Goal: Find specific page/section: Find specific page/section

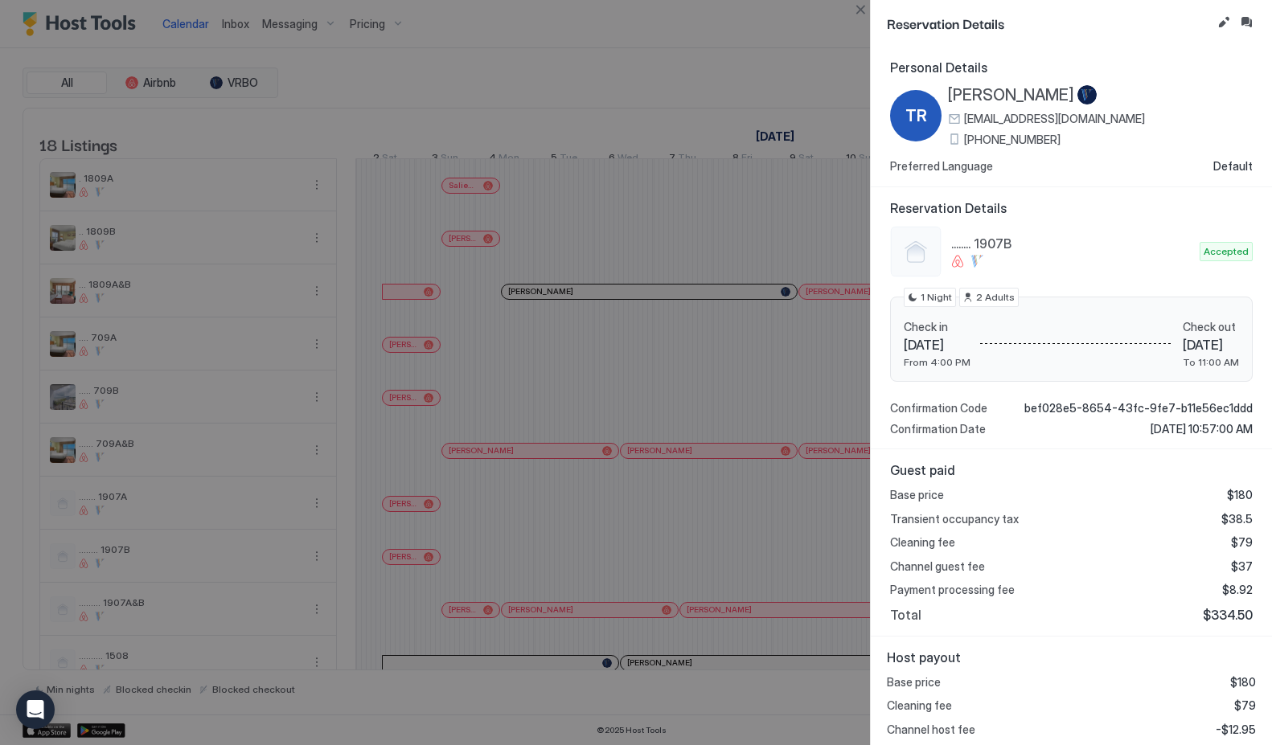
scroll to position [0, 893]
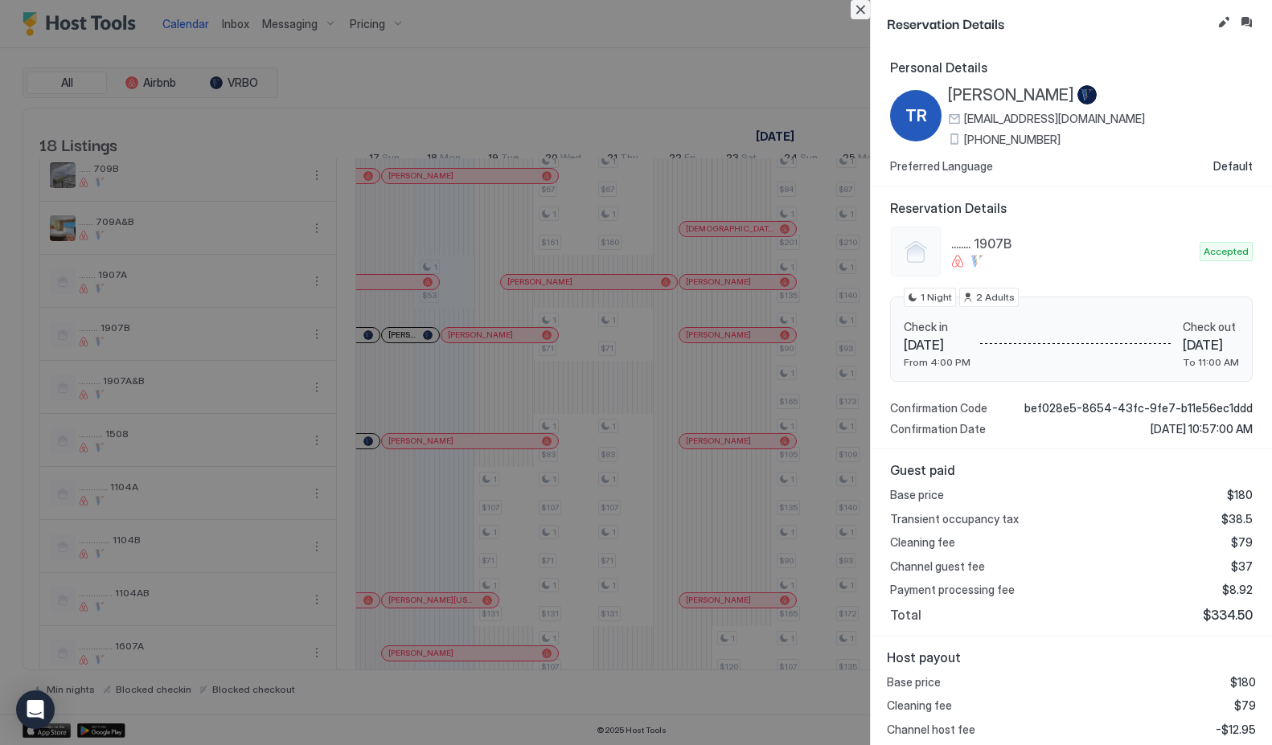
click at [861, 11] on button "Close" at bounding box center [860, 9] width 19 height 19
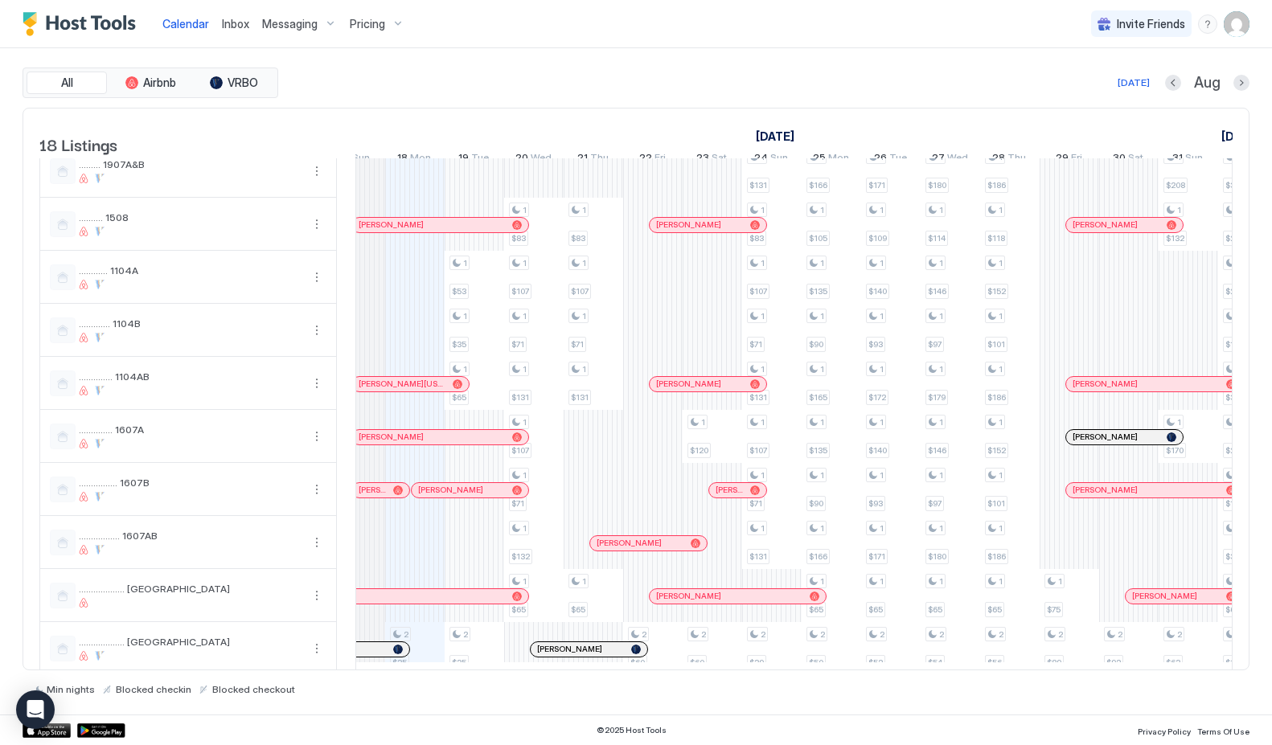
scroll to position [469, 0]
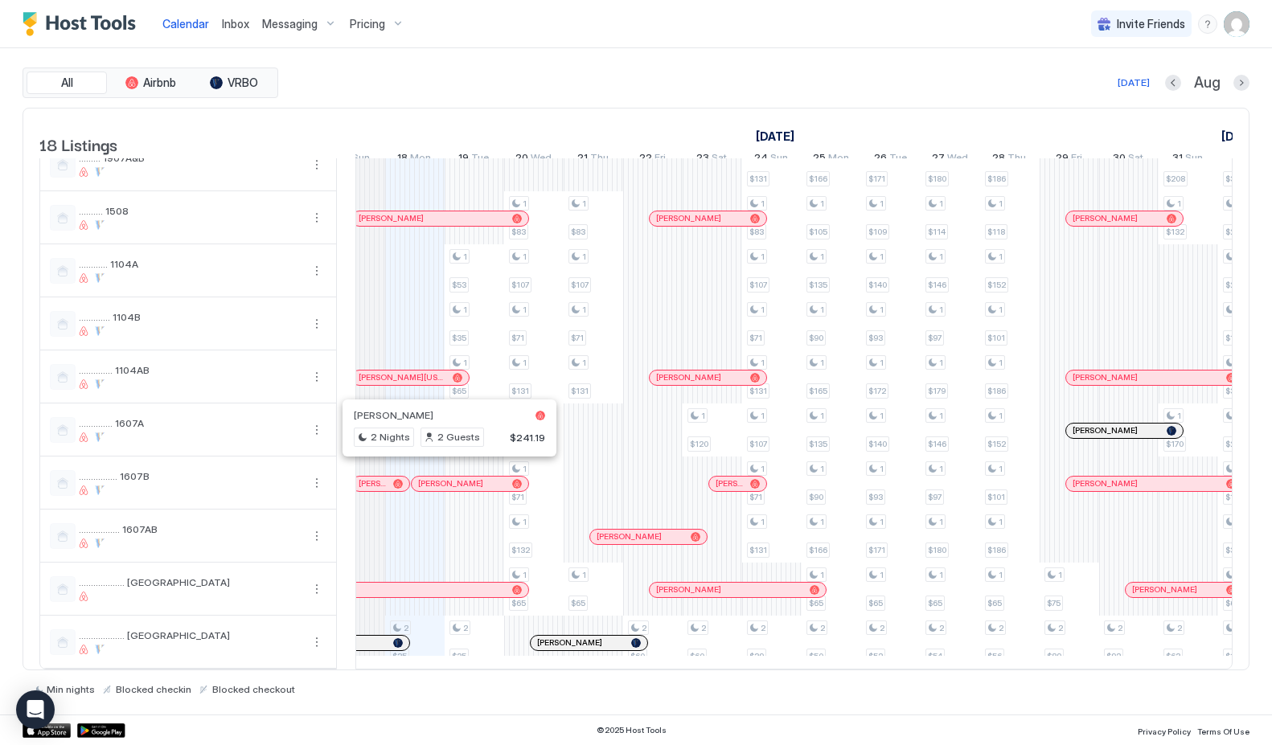
click at [443, 478] on div at bounding box center [443, 484] width 13 height 13
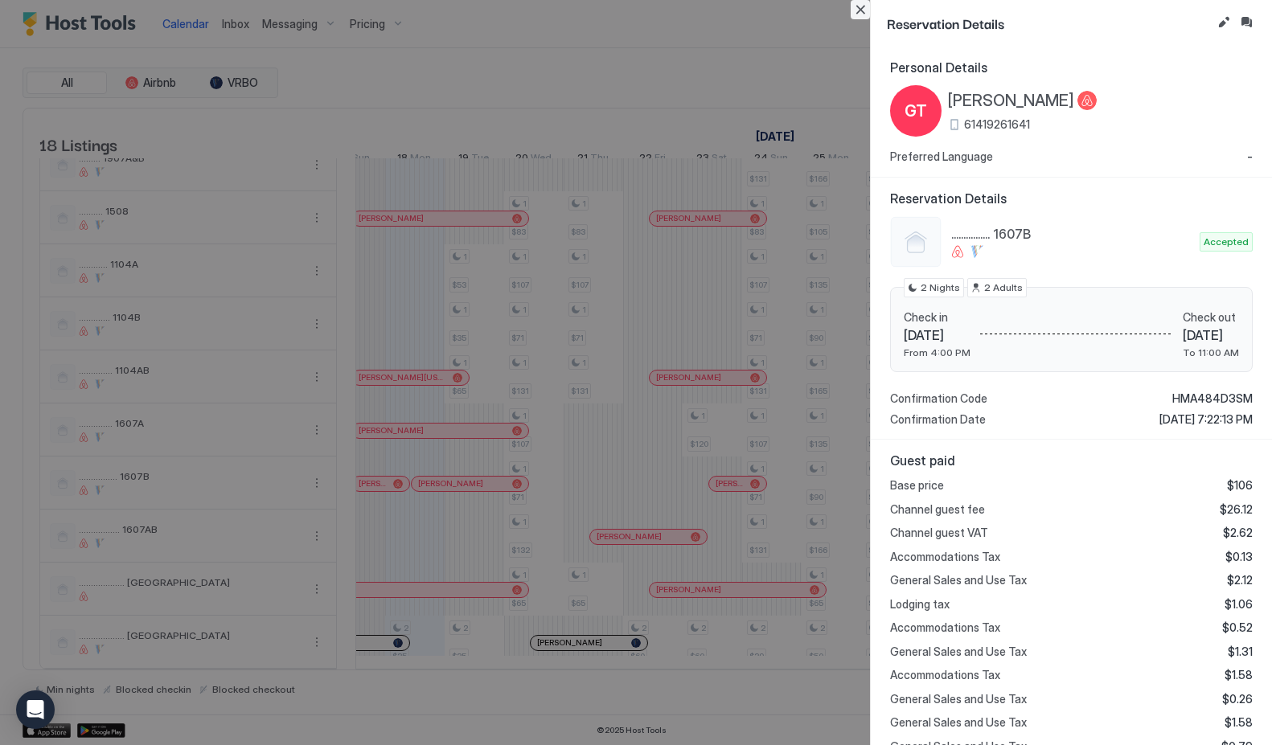
click at [860, 11] on button "Close" at bounding box center [860, 9] width 19 height 19
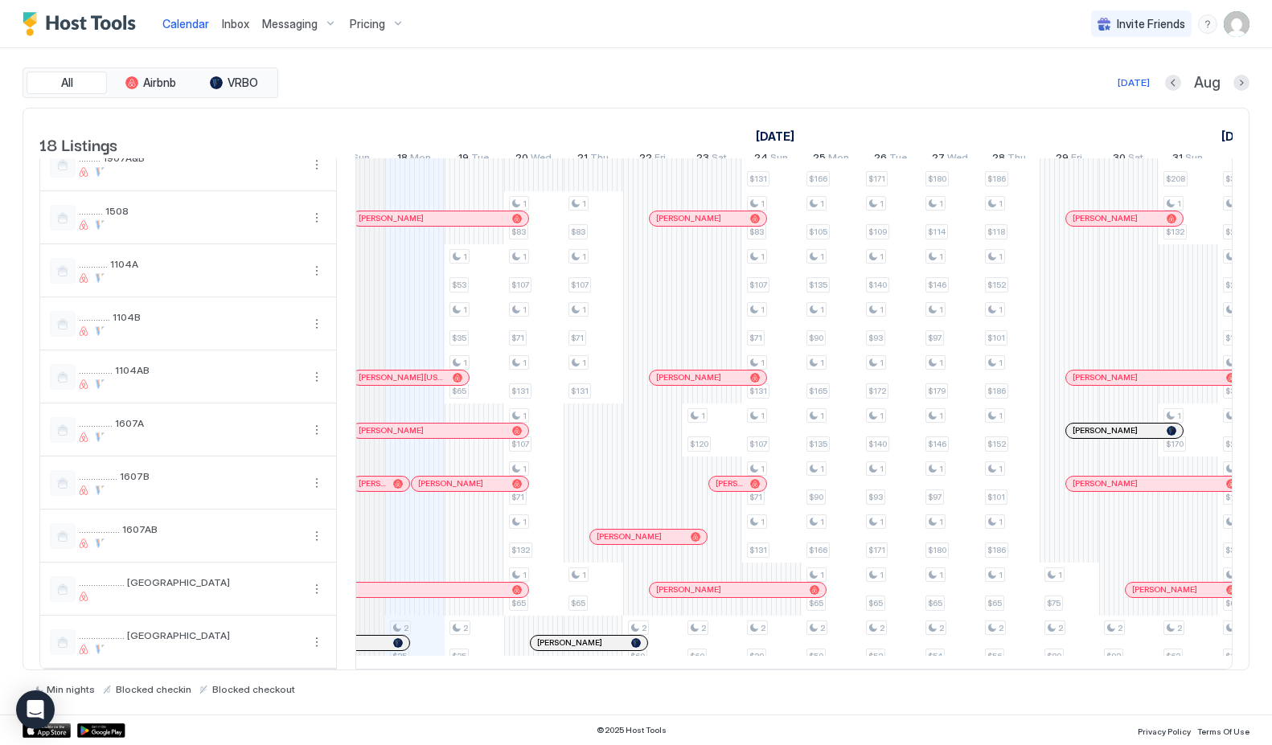
click at [442, 477] on div "[PERSON_NAME]" at bounding box center [470, 484] width 117 height 14
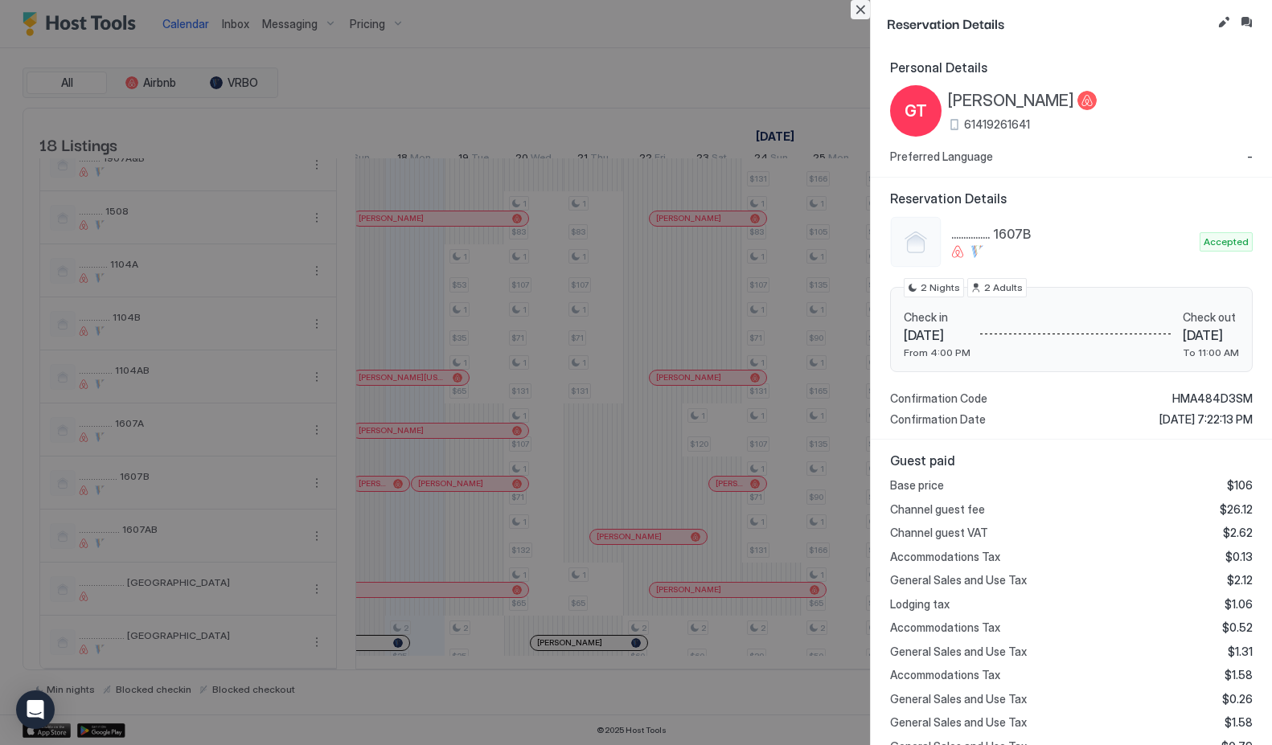
click at [862, 14] on button "Close" at bounding box center [860, 9] width 19 height 19
